Goal: Transaction & Acquisition: Purchase product/service

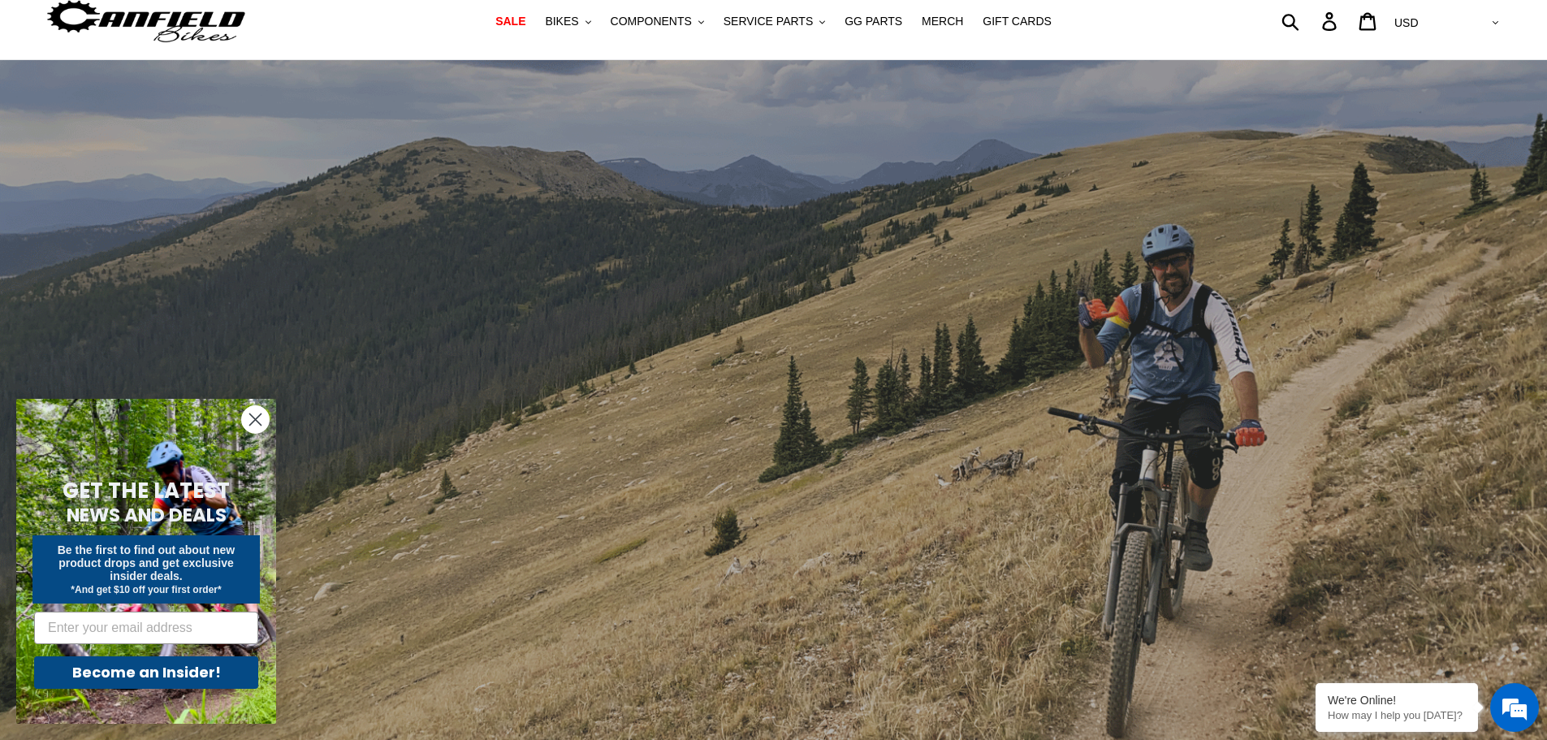
scroll to position [81, 0]
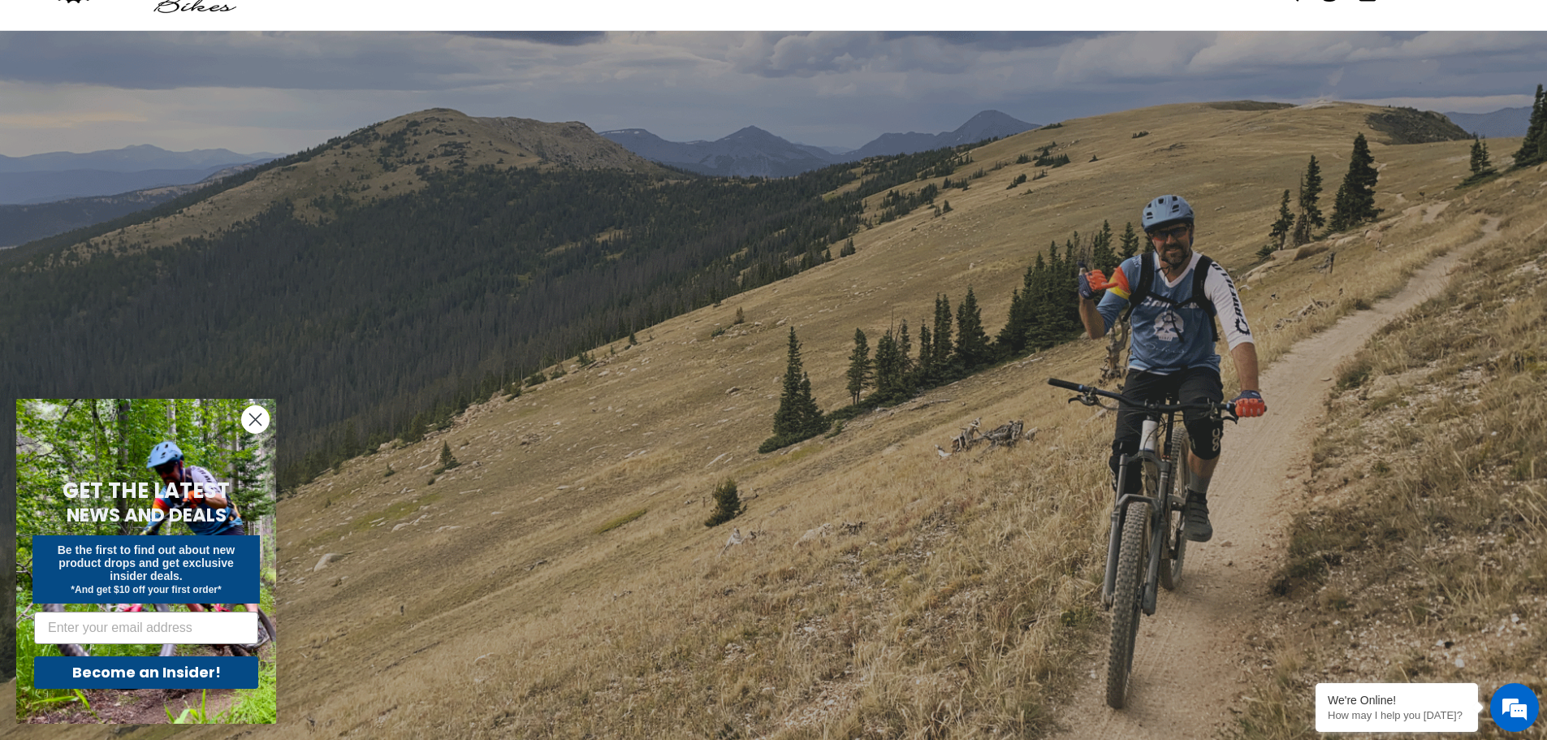
click at [257, 422] on icon "Close dialog" at bounding box center [255, 419] width 11 height 11
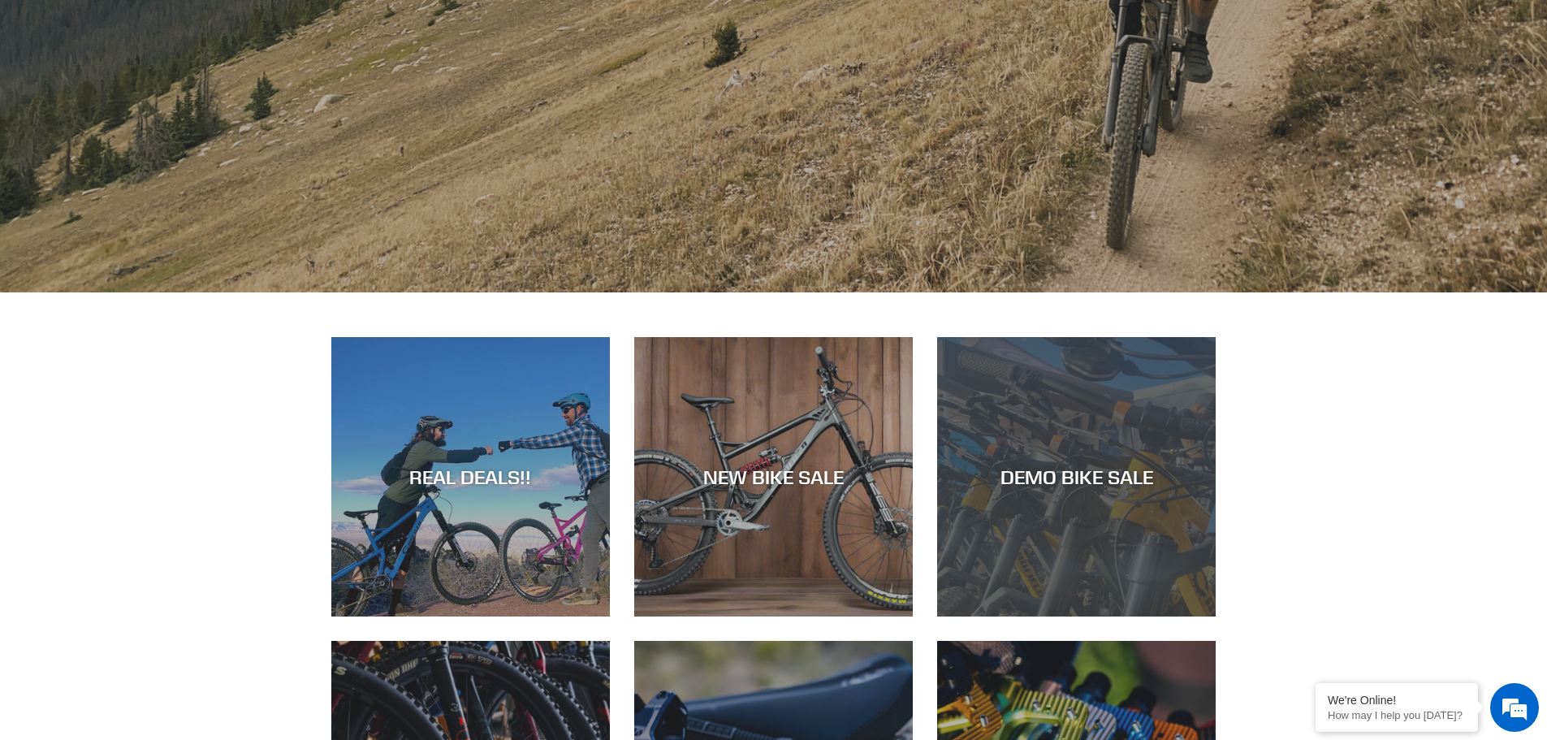
scroll to position [569, 0]
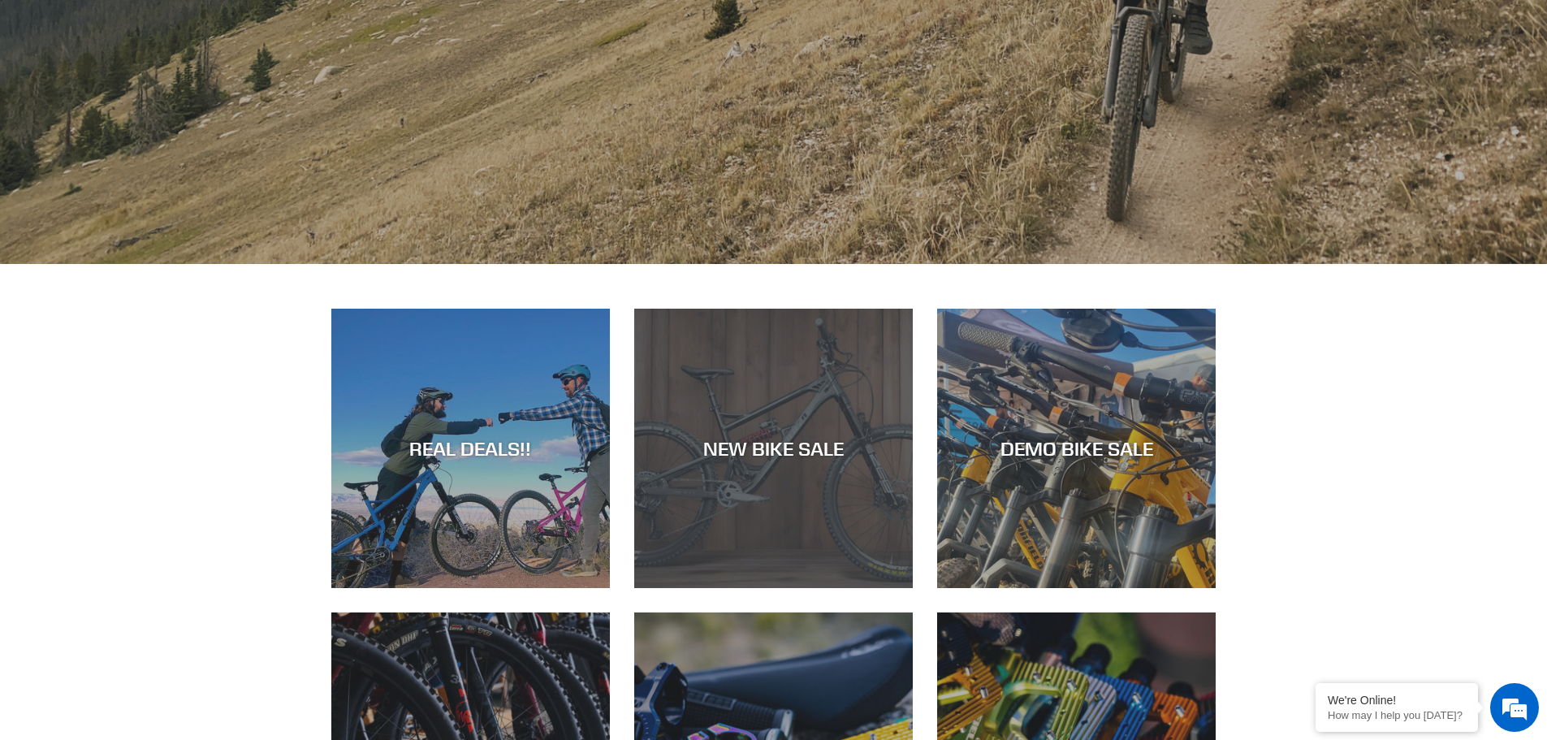
click at [790, 588] on div "NEW BIKE SALE" at bounding box center [773, 588] width 279 height 0
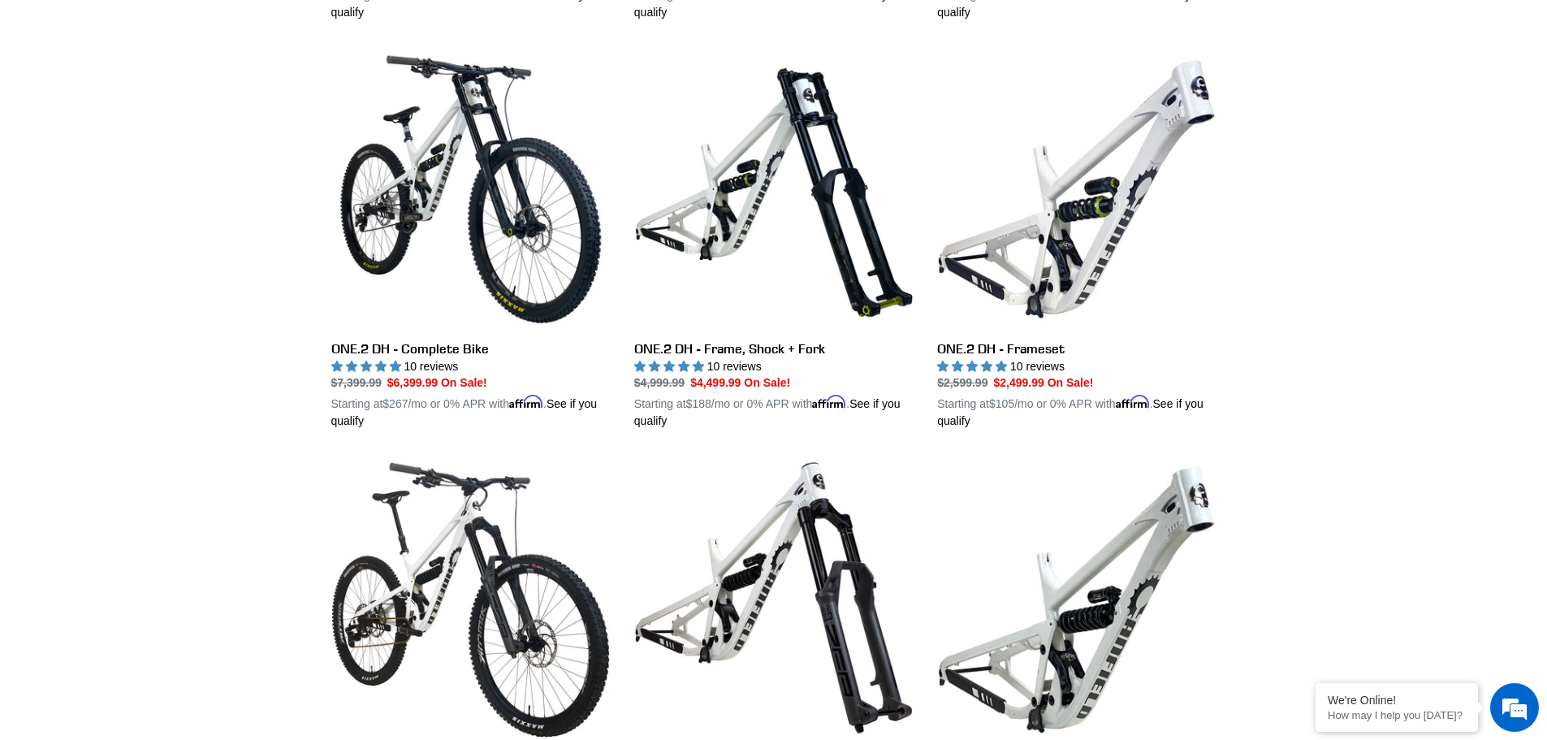
scroll to position [1055, 0]
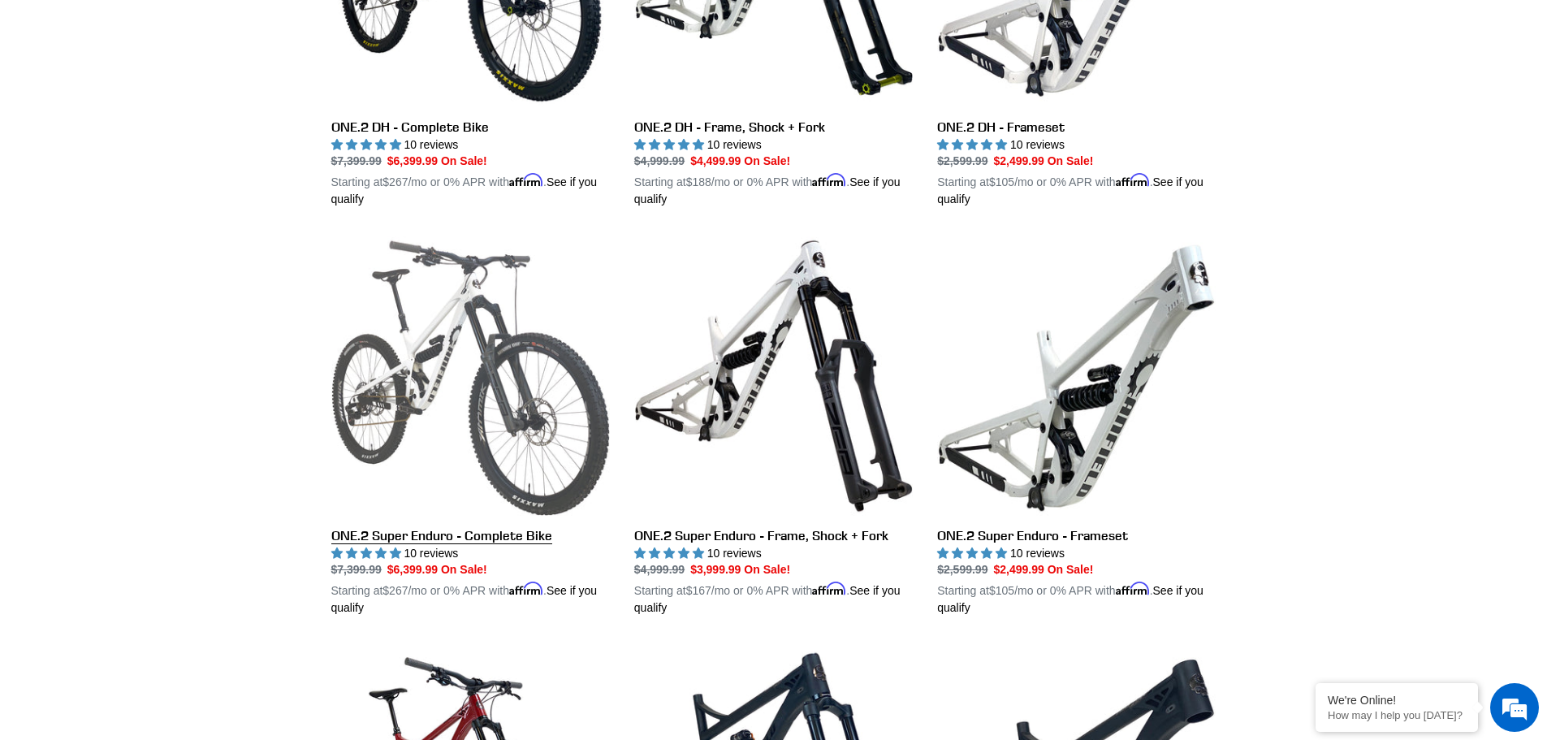
click at [446, 362] on link "ONE.2 Super Enduro - Complete Bike" at bounding box center [470, 426] width 279 height 380
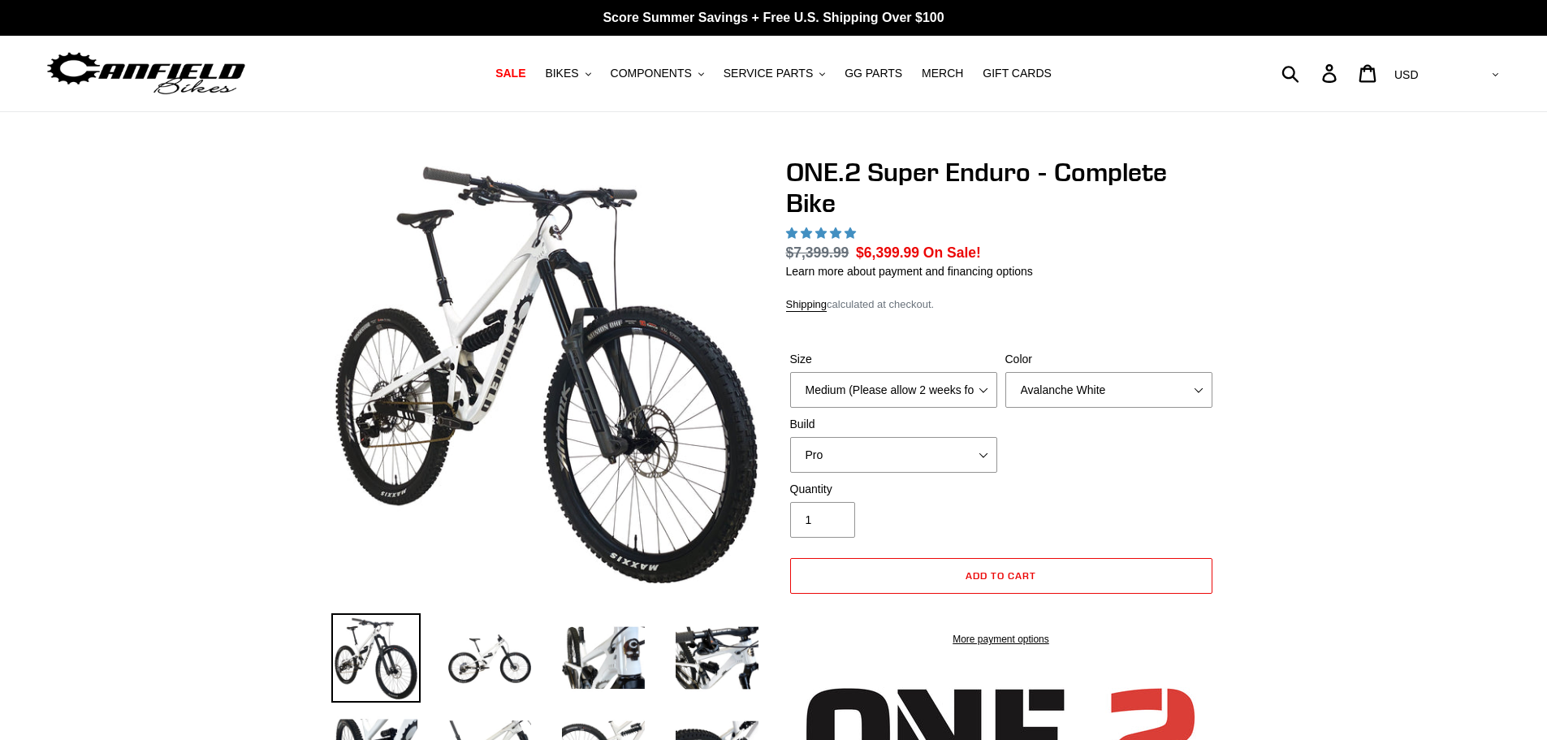
select select "highest-rating"
click at [940, 392] on select "Medium (Please allow 2 weeks for delivery) Large (Sold Out)" at bounding box center [893, 390] width 207 height 36
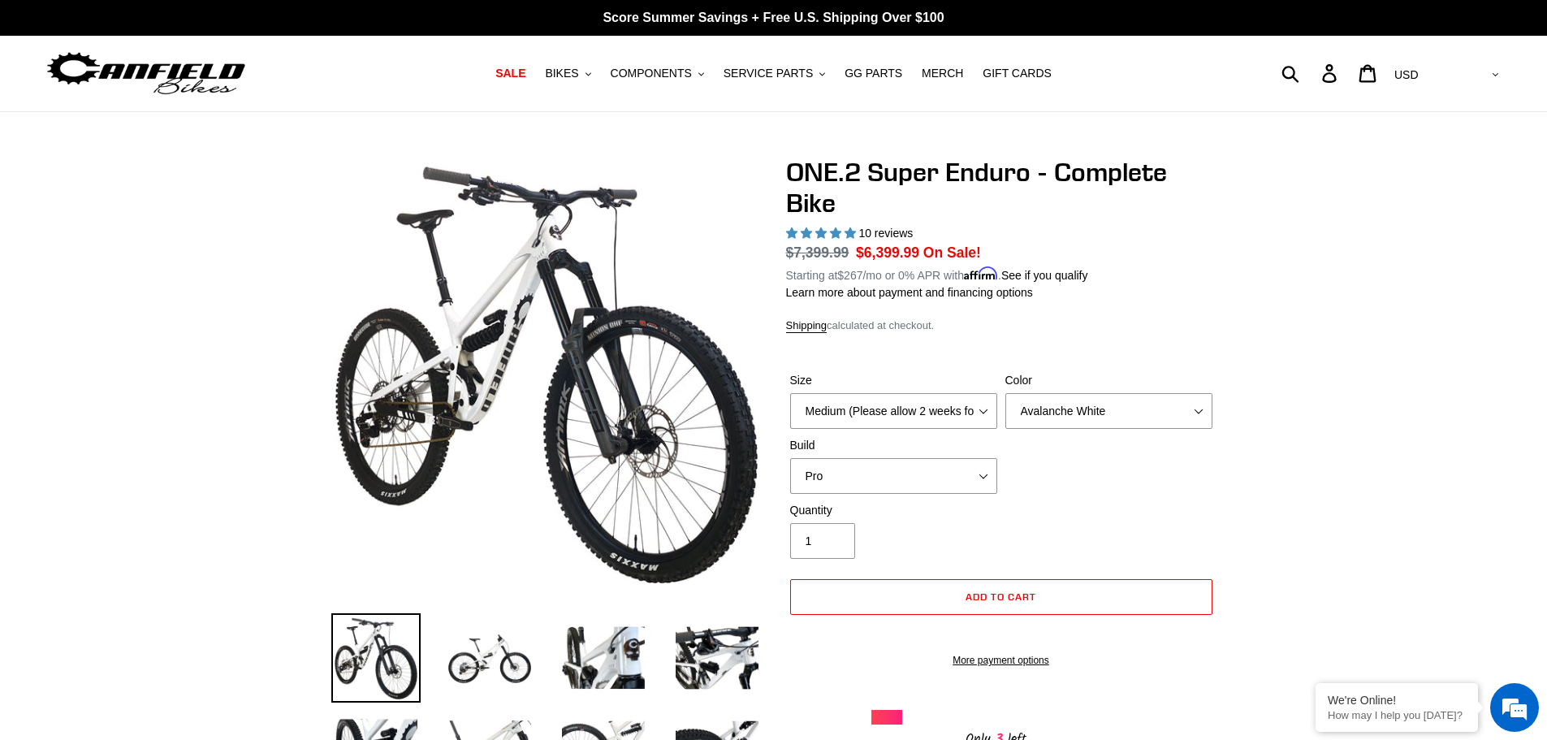
click at [1184, 322] on div "Shipping calculated at checkout." at bounding box center [1001, 326] width 431 height 16
click at [1176, 405] on select "Avalanche White Bentonite Grey" at bounding box center [1109, 411] width 207 height 36
select select "Bentonite Grey"
click at [1006, 393] on select "Avalanche White Bentonite Grey" at bounding box center [1109, 411] width 207 height 36
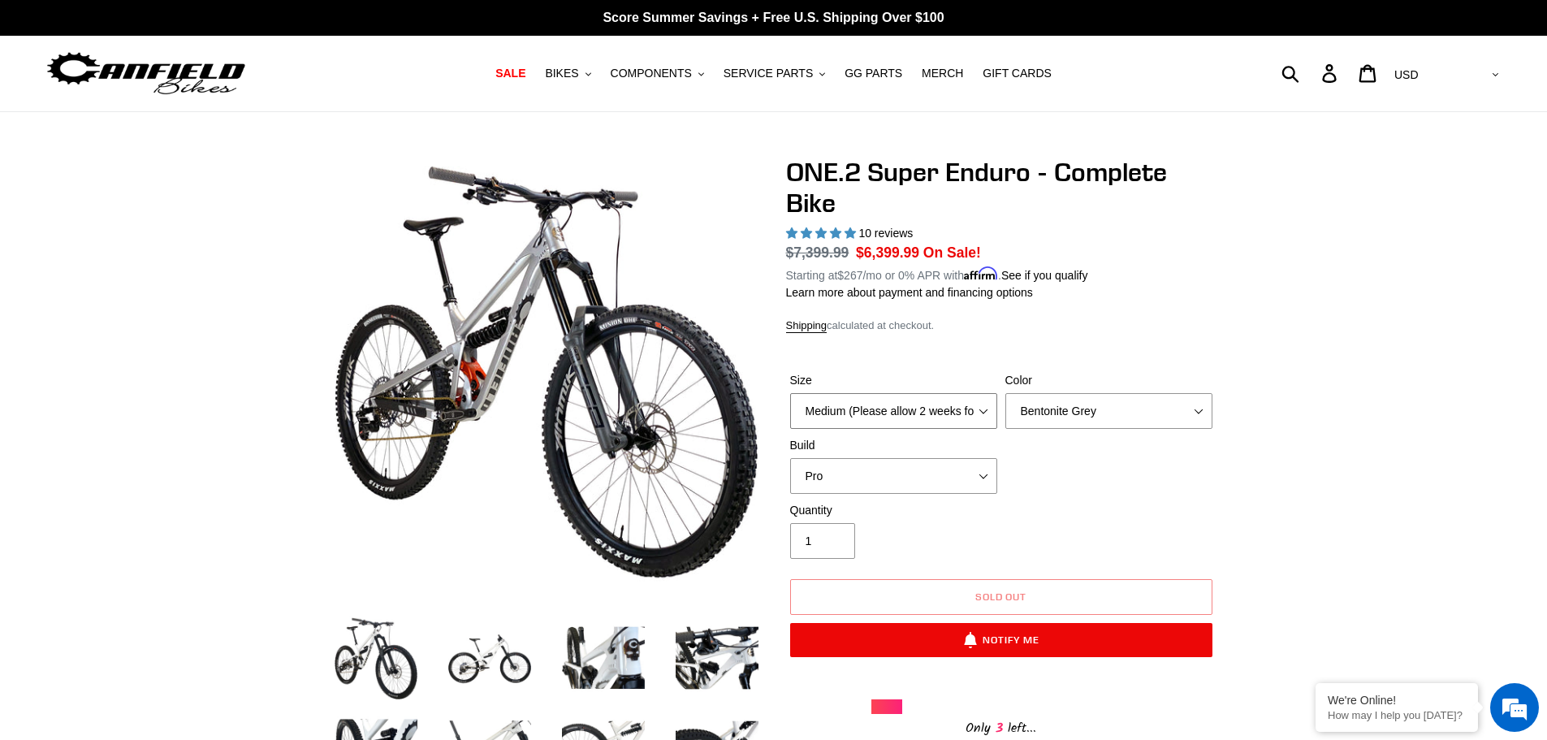
click at [955, 405] on select "Medium (Please allow 2 weeks for delivery) Large (Sold Out)" at bounding box center [893, 411] width 207 height 36
click at [1104, 338] on div "ONE.2 Super Enduro - Complete Bike 10 reviews Regular price $7,399.99 Sale pric…" at bounding box center [1001, 448] width 431 height 583
